Goal: Information Seeking & Learning: Learn about a topic

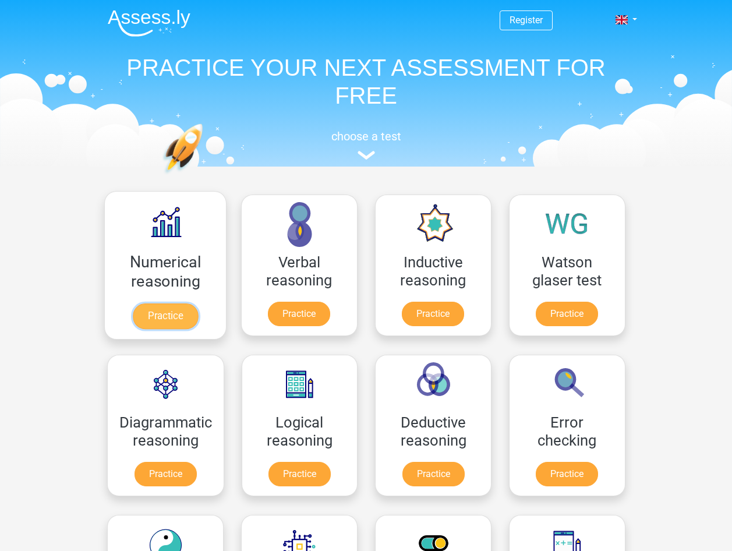
click at [164, 319] on link "Practice" at bounding box center [164, 316] width 65 height 26
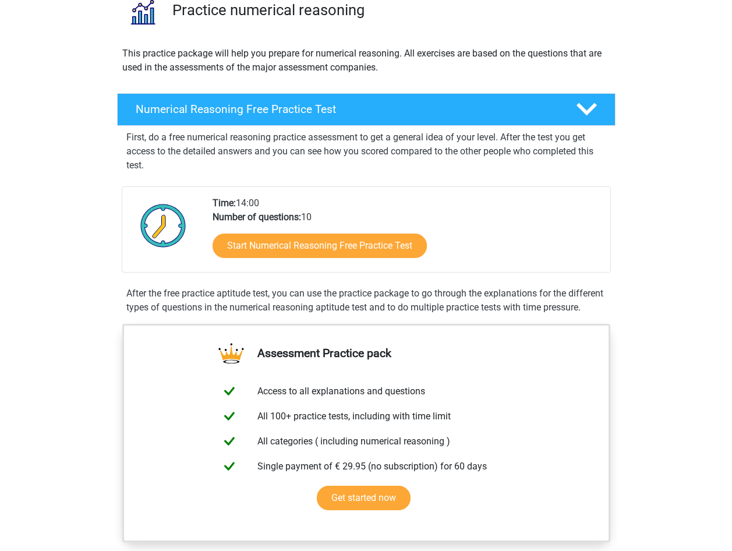
scroll to position [116, 0]
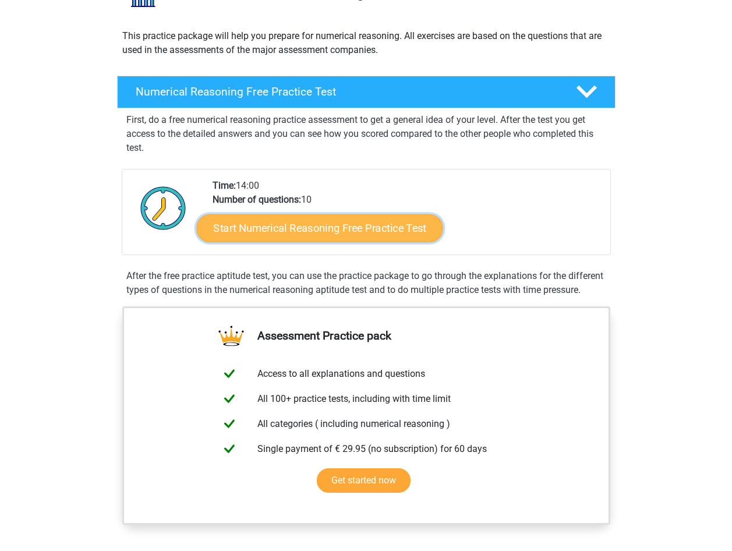
click at [244, 236] on link "Start Numerical Reasoning Free Practice Test" at bounding box center [319, 228] width 246 height 28
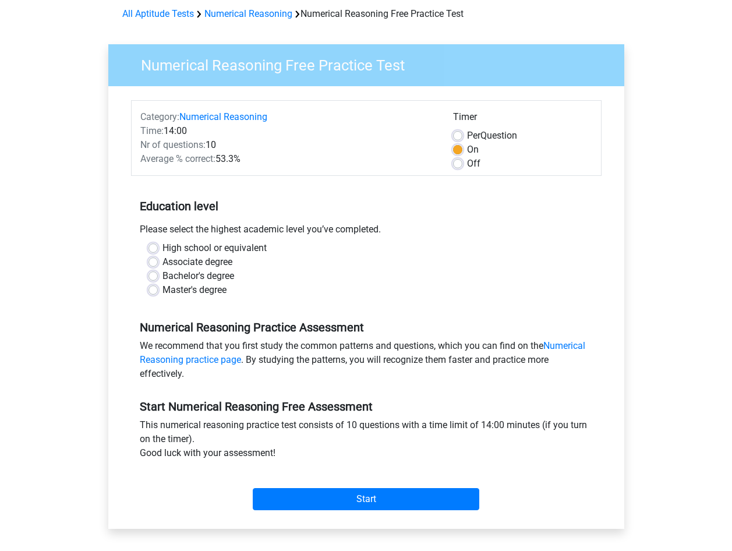
scroll to position [58, 0]
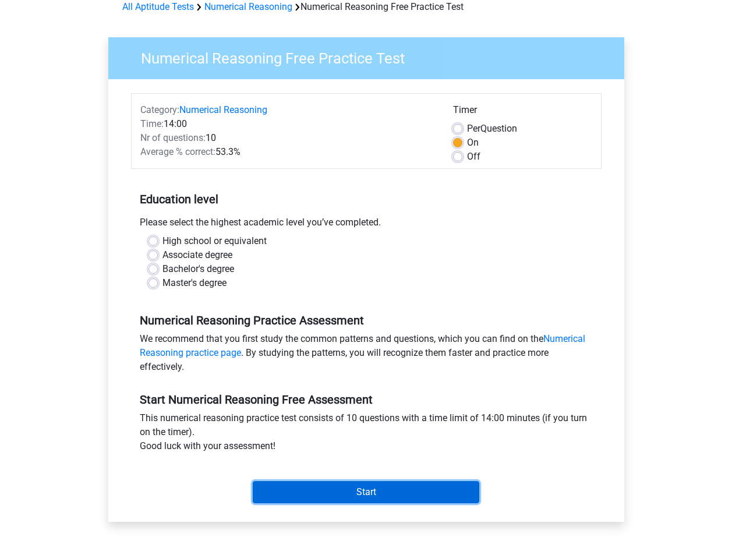
click at [345, 493] on input "Start" at bounding box center [366, 492] width 226 height 22
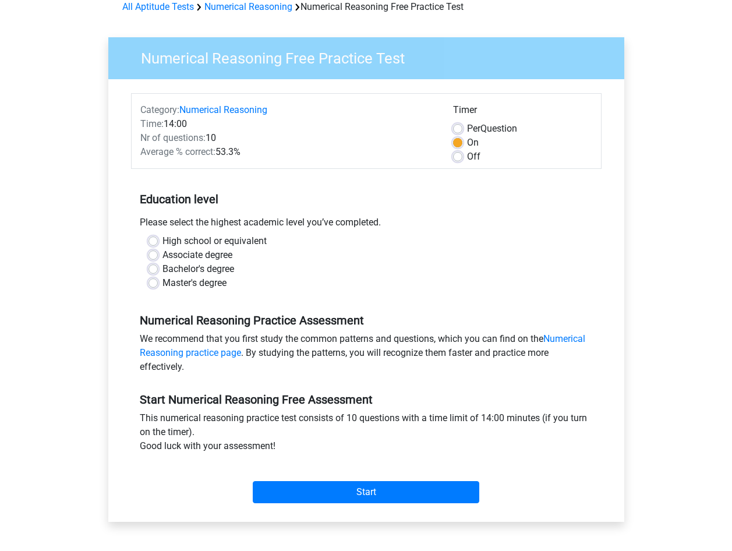
click at [452, 254] on div "Associate degree" at bounding box center [365, 255] width 435 height 14
click at [162, 265] on label "Bachelor's degree" at bounding box center [198, 269] width 72 height 14
click at [150, 265] on input "Bachelor's degree" at bounding box center [152, 268] width 9 height 12
radio input "true"
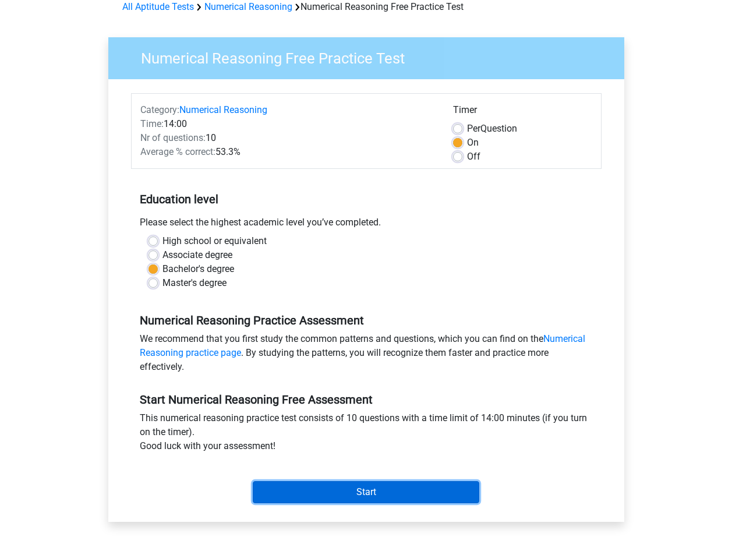
click at [413, 488] on input "Start" at bounding box center [366, 492] width 226 height 22
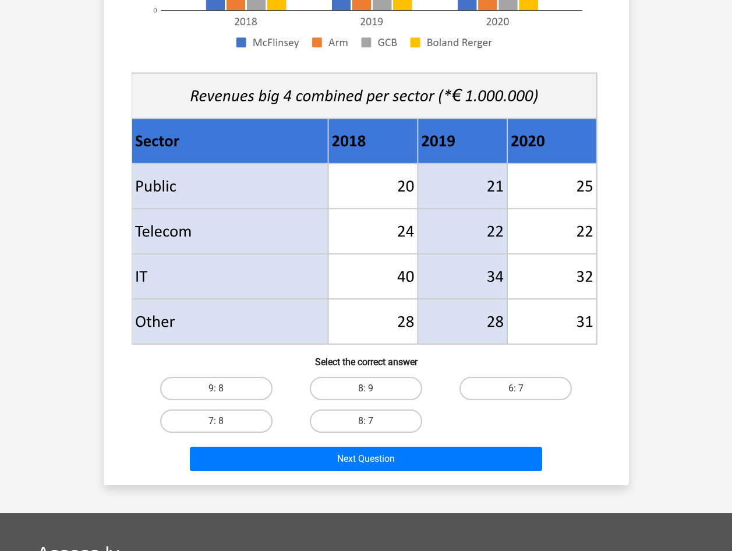
scroll to position [408, 0]
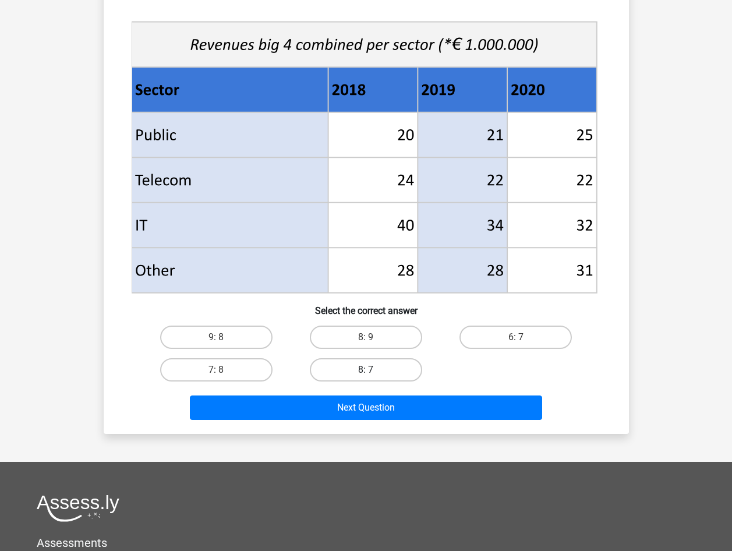
click at [332, 367] on label "8: 7" at bounding box center [366, 369] width 112 height 23
click at [366, 370] on input "8: 7" at bounding box center [370, 374] width 8 height 8
radio input "true"
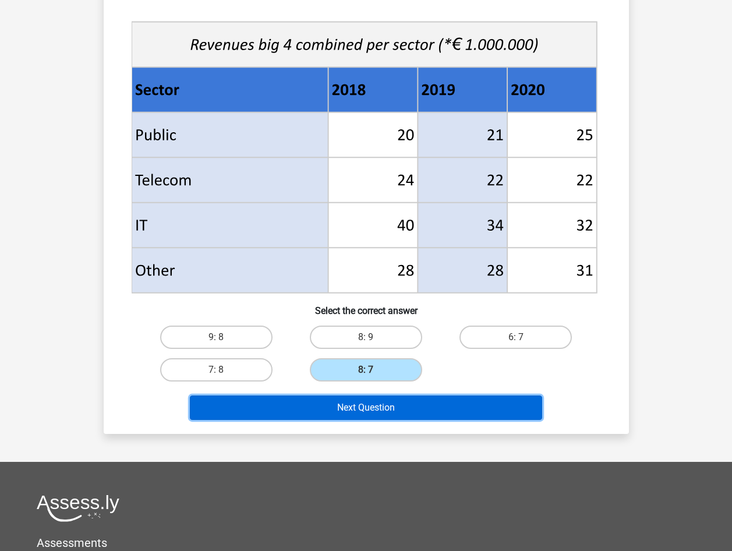
click at [374, 412] on button "Next Question" at bounding box center [366, 407] width 352 height 24
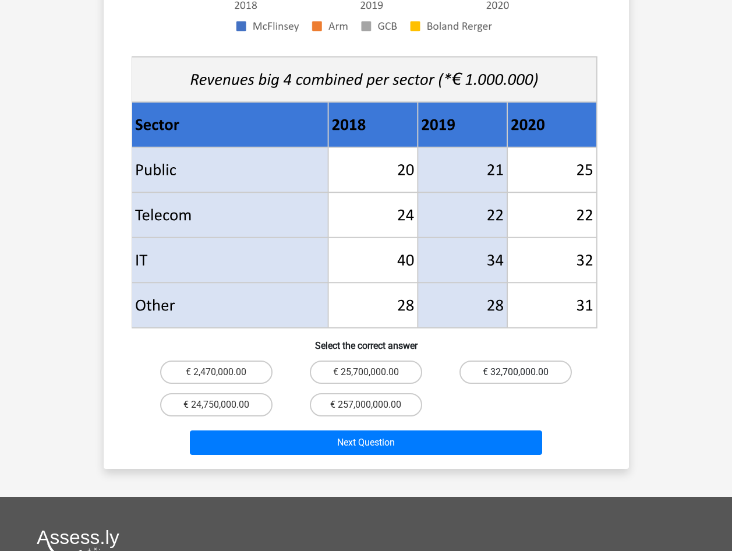
click at [494, 360] on label "€ 32,700,000.00" at bounding box center [515, 371] width 112 height 23
click at [516, 372] on input "€ 32,700,000.00" at bounding box center [520, 376] width 8 height 8
radio input "true"
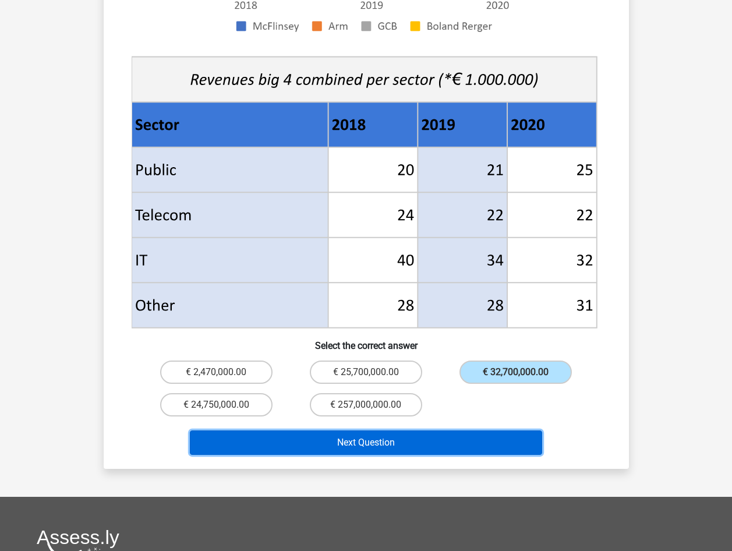
click at [444, 430] on button "Next Question" at bounding box center [366, 442] width 352 height 24
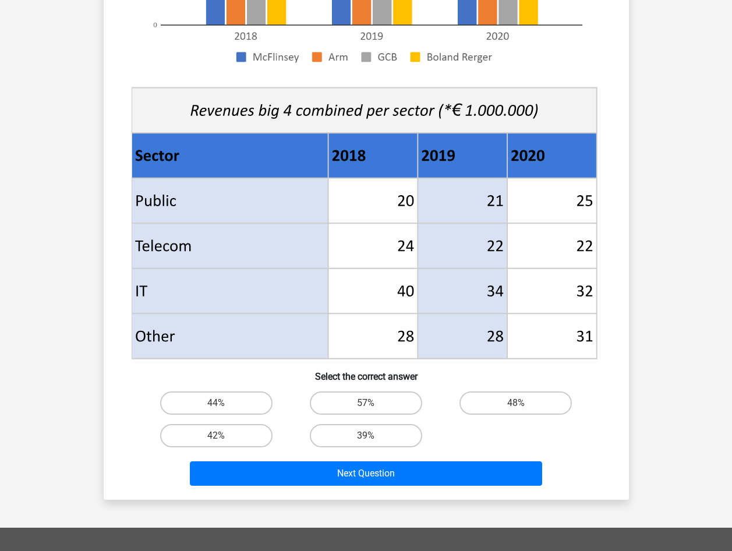
scroll to position [349, 0]
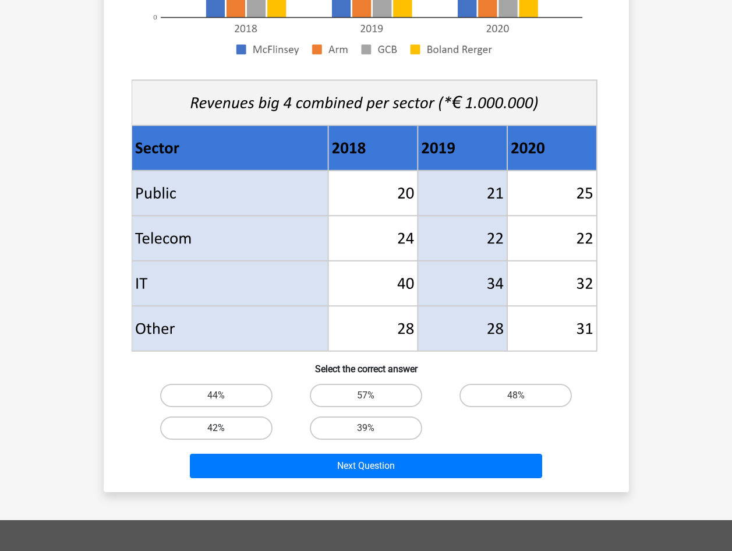
click at [251, 428] on label "42%" at bounding box center [216, 427] width 112 height 23
click at [224, 428] on input "42%" at bounding box center [220, 432] width 8 height 8
radio input "true"
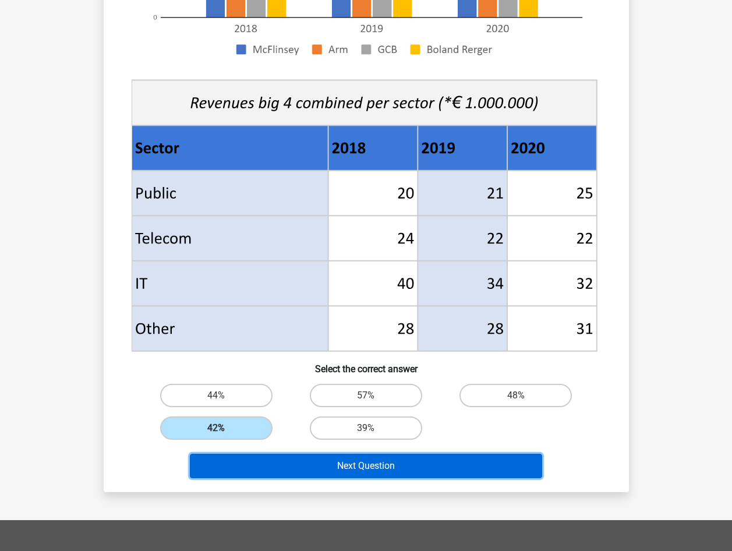
click at [328, 472] on button "Next Question" at bounding box center [366, 466] width 352 height 24
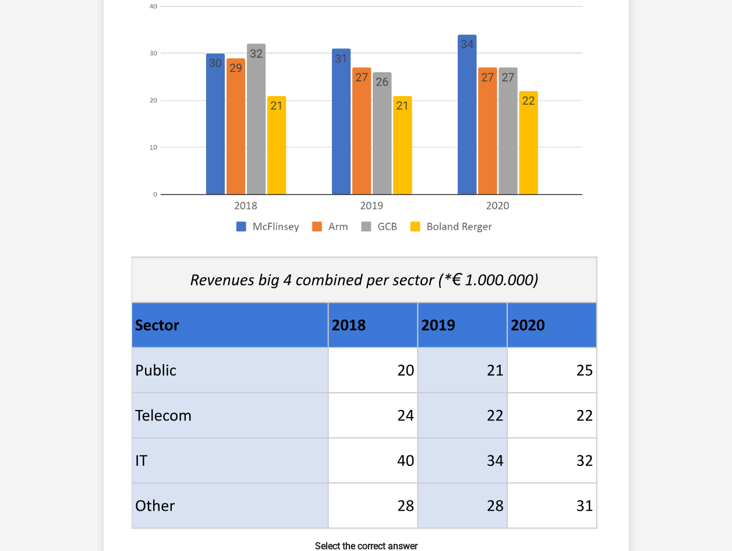
scroll to position [175, 0]
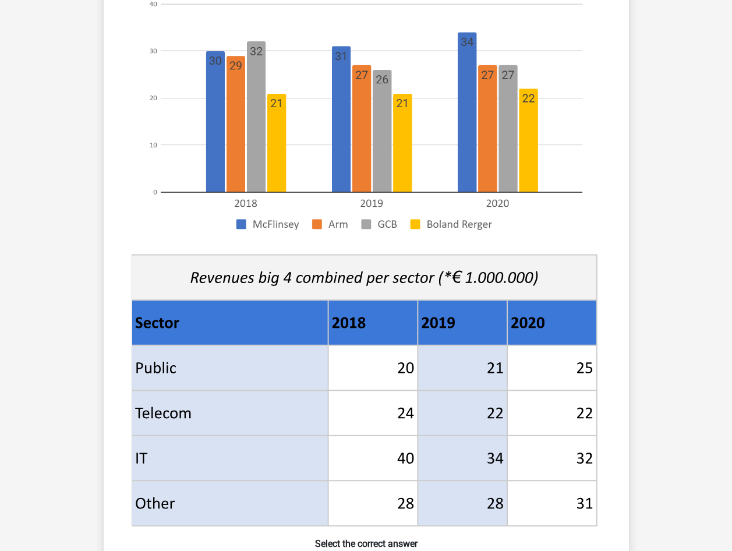
click at [364, 463] on icon at bounding box center [373, 457] width 90 height 45
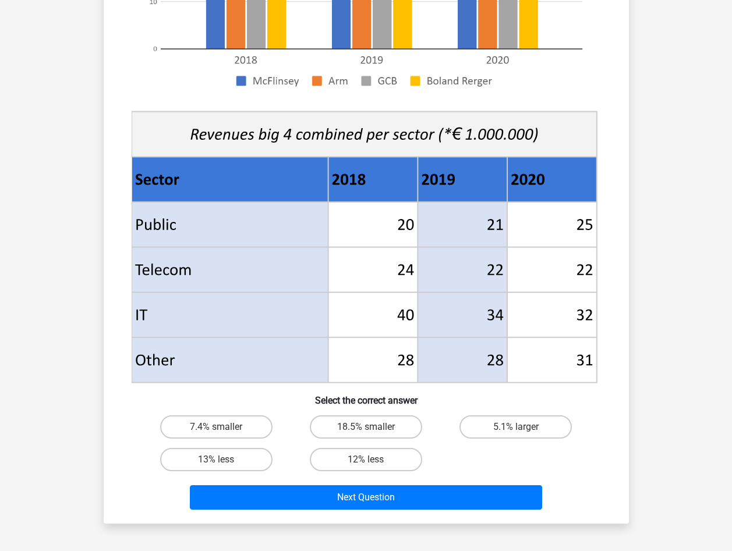
scroll to position [524, 0]
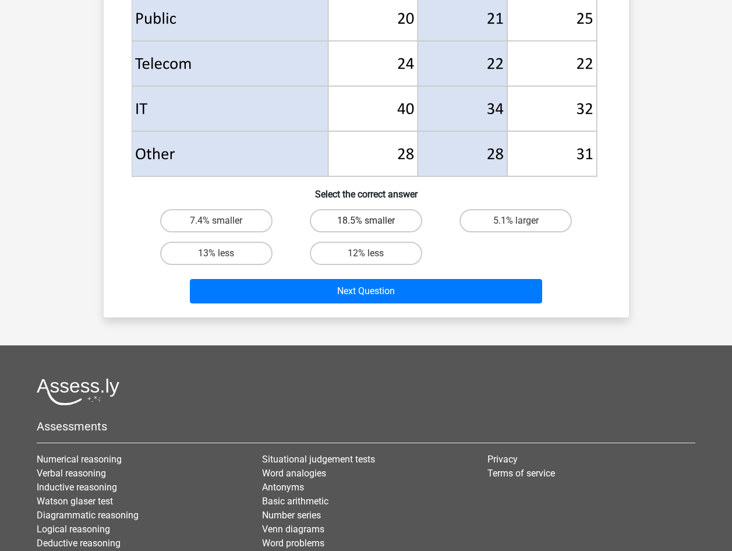
click at [332, 216] on label "18.5% smaller" at bounding box center [366, 220] width 112 height 23
click at [366, 221] on input "18.5% smaller" at bounding box center [370, 225] width 8 height 8
radio input "true"
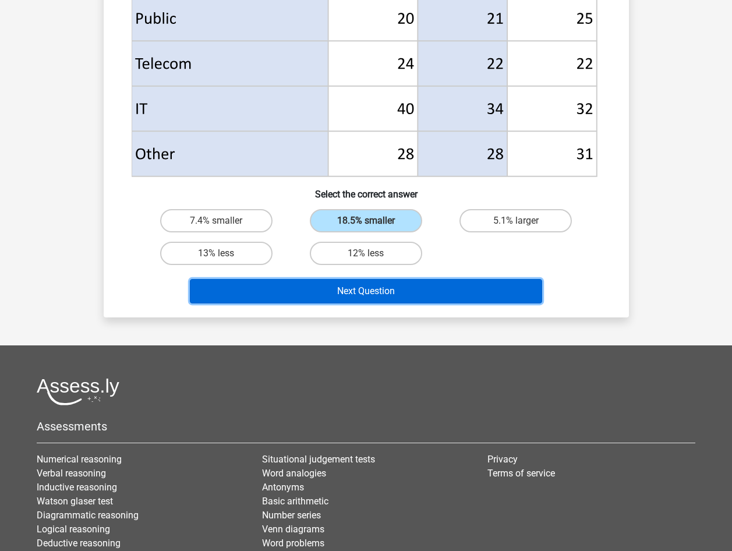
click at [373, 296] on button "Next Question" at bounding box center [366, 291] width 352 height 24
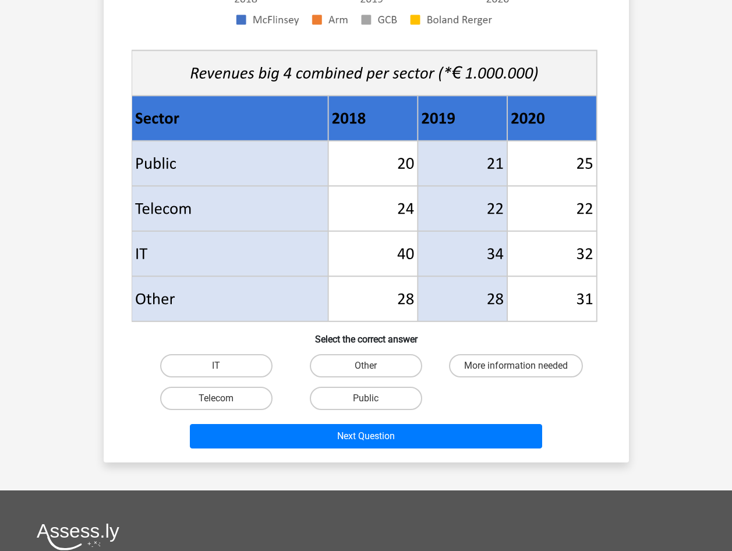
scroll to position [408, 0]
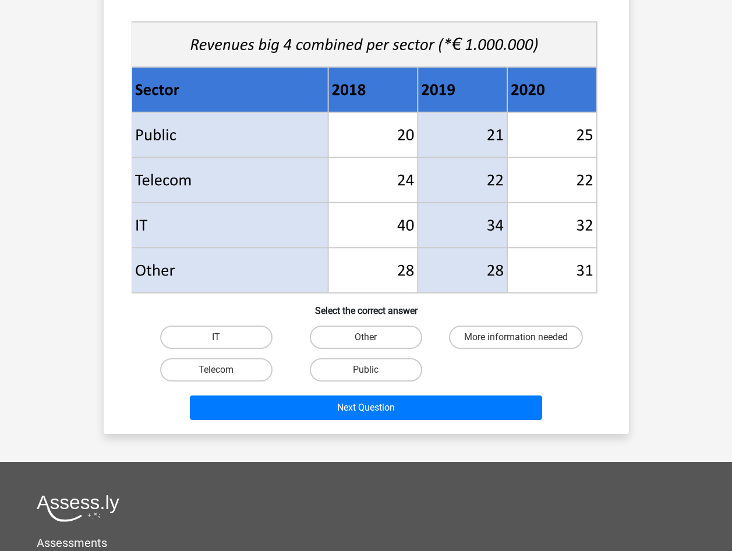
click at [373, 337] on input "Other" at bounding box center [370, 341] width 8 height 8
radio input "true"
click at [242, 335] on label "IT" at bounding box center [216, 336] width 112 height 23
click at [224, 337] on input "IT" at bounding box center [220, 341] width 8 height 8
radio input "true"
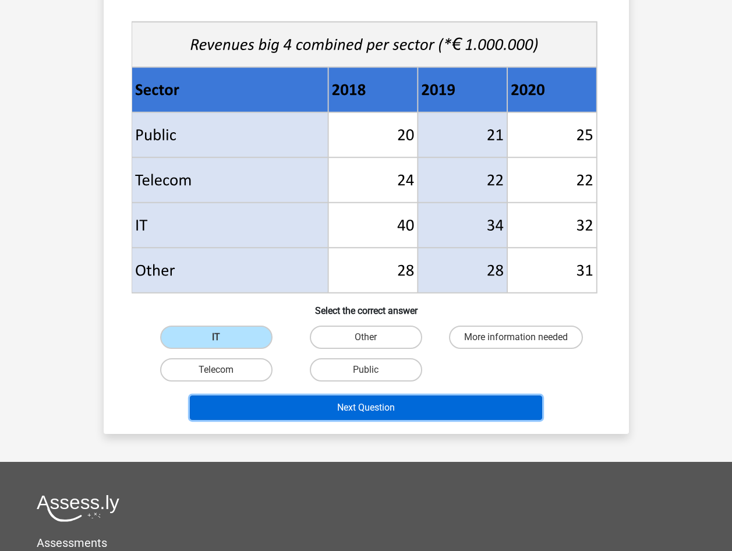
click at [310, 401] on button "Next Question" at bounding box center [366, 407] width 352 height 24
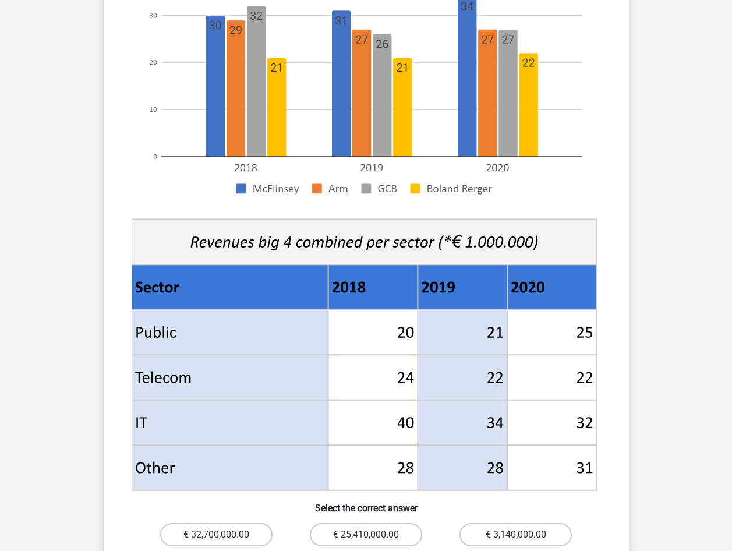
scroll to position [116, 0]
